Goal: Check status

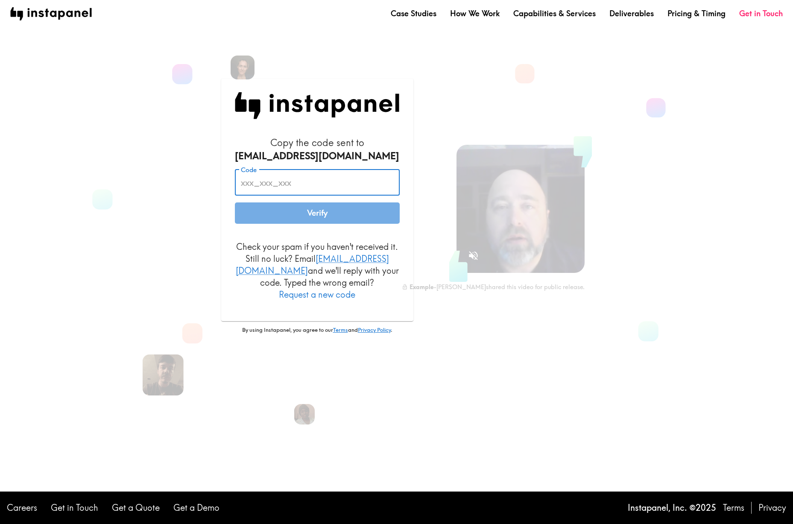
click at [311, 187] on input "Code" at bounding box center [317, 182] width 165 height 26
type input "GEk_kkb_FTg"
click at [310, 222] on button "Verify" at bounding box center [317, 213] width 165 height 21
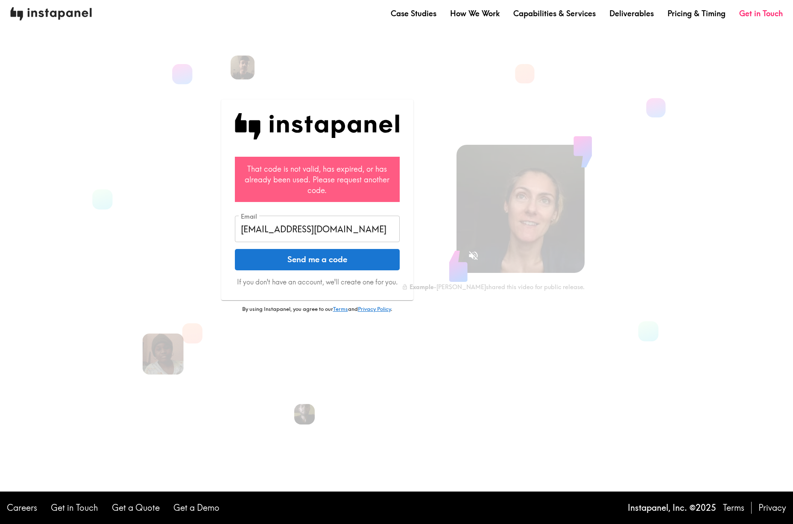
click at [57, 16] on img at bounding box center [51, 13] width 82 height 13
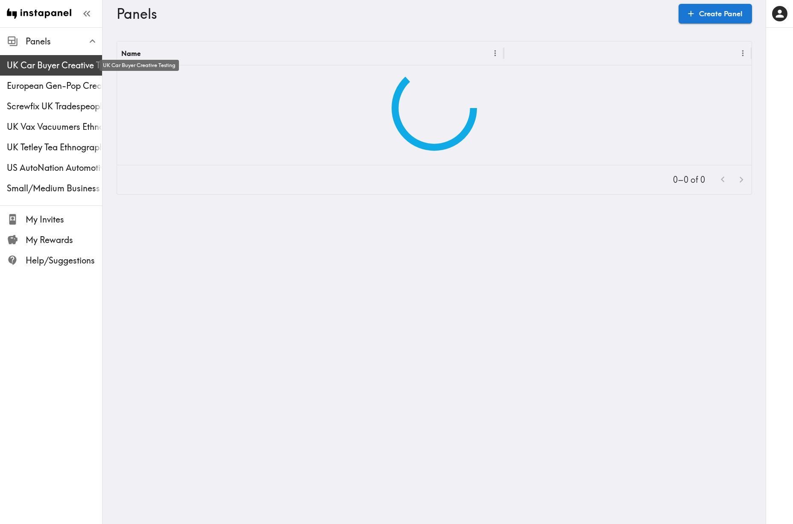
click at [49, 64] on span "UK Car Buyer Creative Testing" at bounding box center [54, 65] width 95 height 12
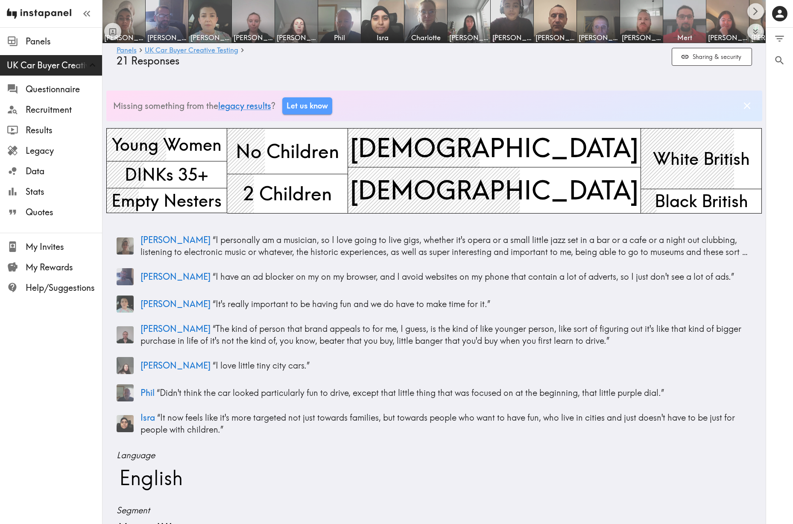
drag, startPoint x: 38, startPoint y: 13, endPoint x: 696, endPoint y: 2, distance: 657.7
click at [0, 0] on link at bounding box center [39, 13] width 78 height 27
